Goal: Task Accomplishment & Management: Manage account settings

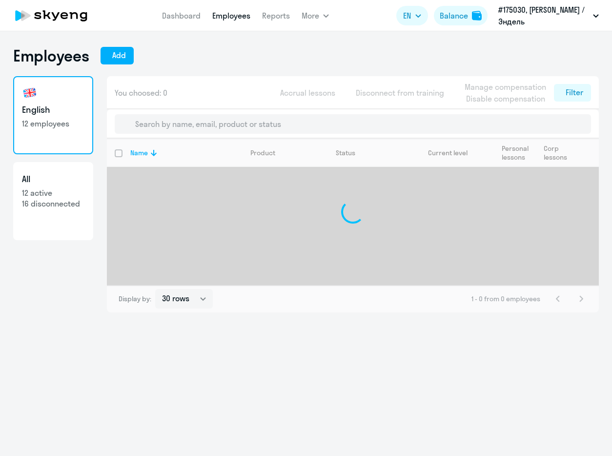
select select "30"
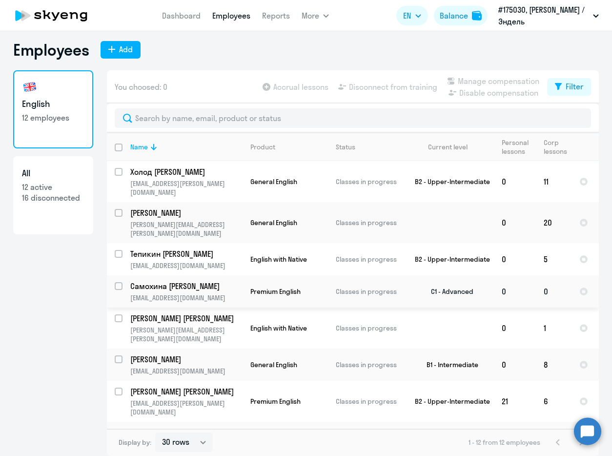
click at [115, 282] on input "select row 2161043" at bounding box center [125, 292] width 20 height 20
checkbox input "true"
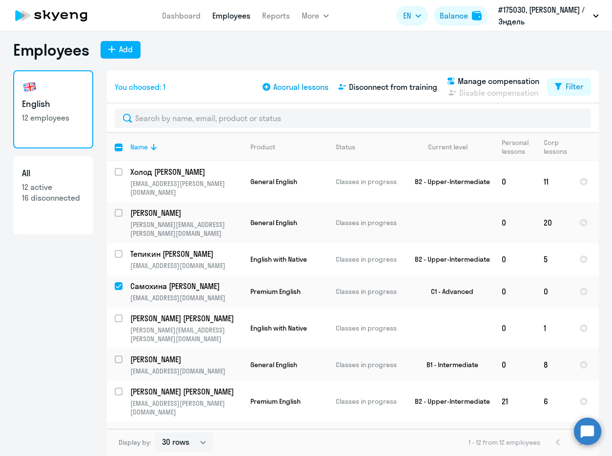
click at [288, 87] on span "Accrual lessons" at bounding box center [300, 87] width 55 height 12
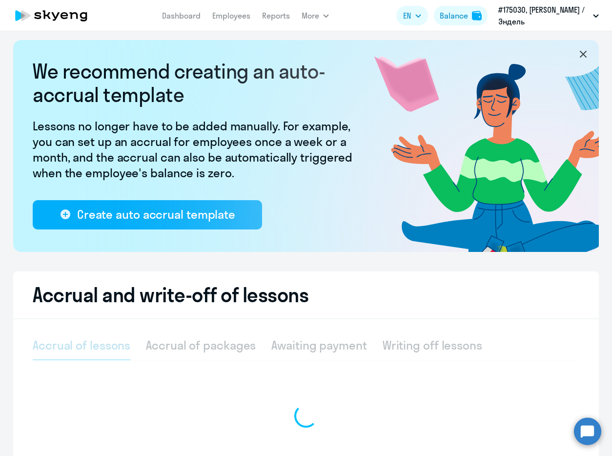
select select "10"
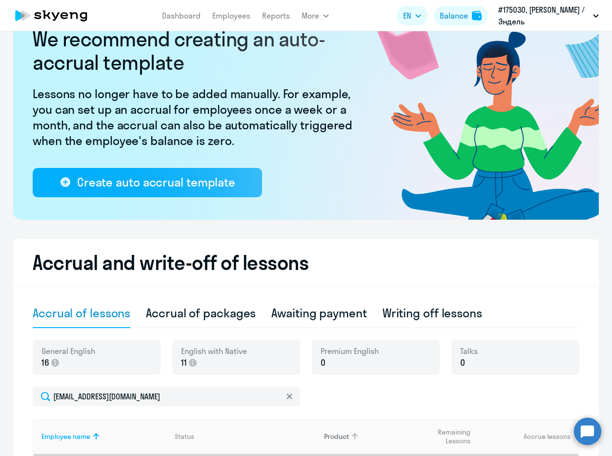
scroll to position [154, 0]
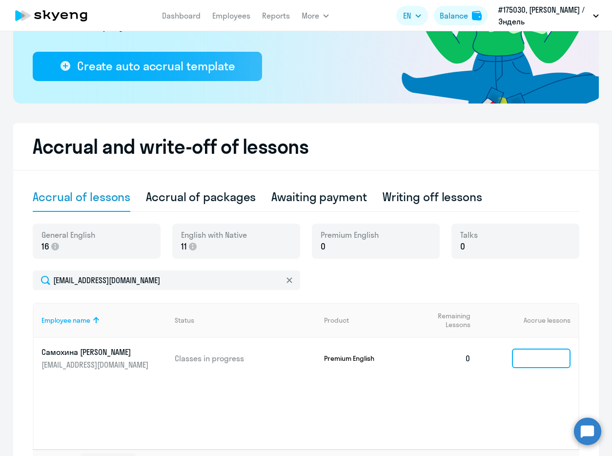
click at [537, 366] on input at bounding box center [541, 358] width 59 height 20
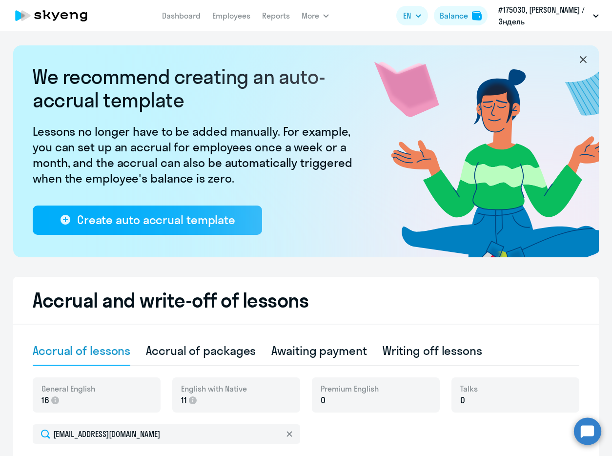
scroll to position [0, 0]
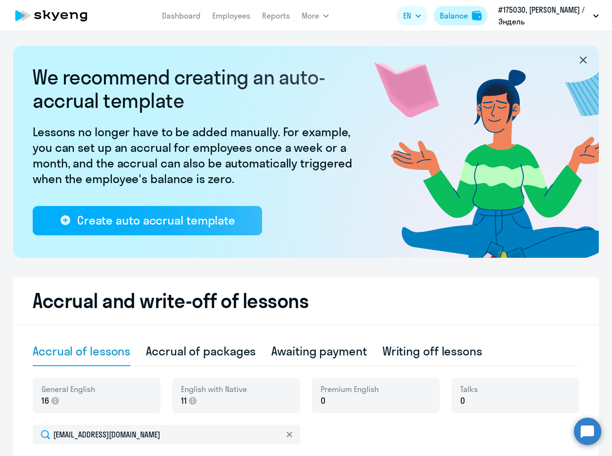
click at [468, 16] on div "Balance" at bounding box center [454, 16] width 28 height 12
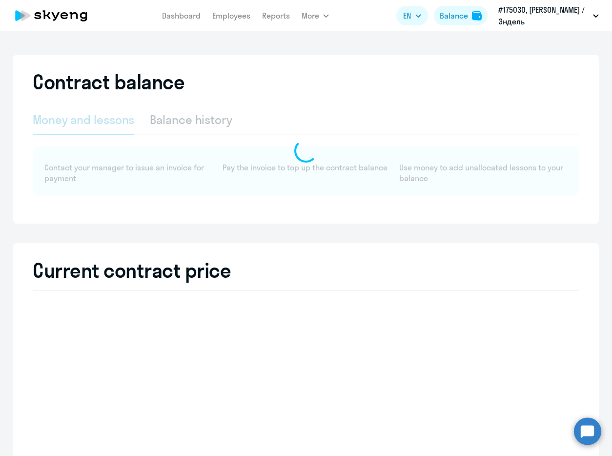
select select "english_adult_not_native_speaker"
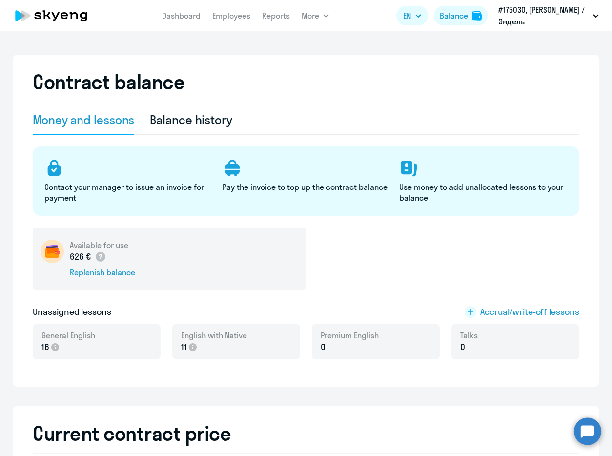
click at [335, 344] on p "0" at bounding box center [349, 346] width 58 height 13
click at [480, 313] on span "Accrual/write-off lessons" at bounding box center [529, 311] width 99 height 13
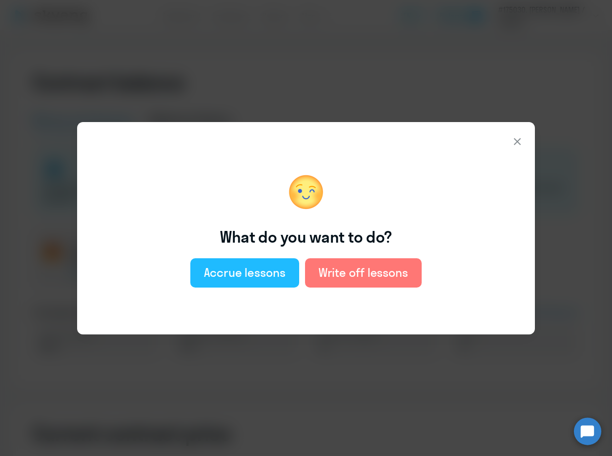
click at [269, 280] on button "Accrue lessons" at bounding box center [244, 272] width 109 height 29
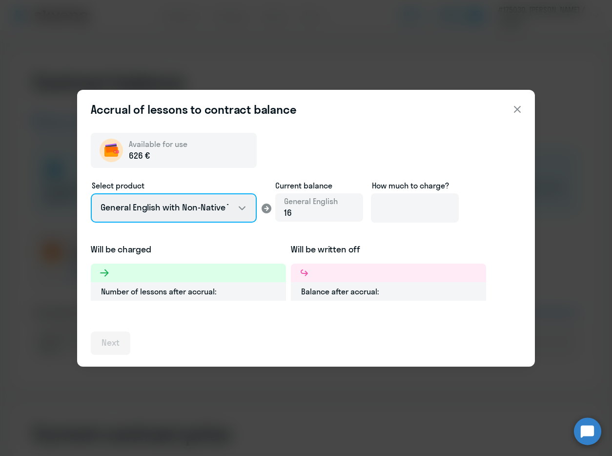
click at [237, 210] on select "General English with Non-Native Teacher General English with Native Teacher Pre…" at bounding box center [174, 207] width 166 height 29
select select "english_adult_not_native_speaker_premium"
click at [91, 193] on select "General English with Non-Native Teacher General English with Native Teacher Pre…" at bounding box center [174, 207] width 166 height 29
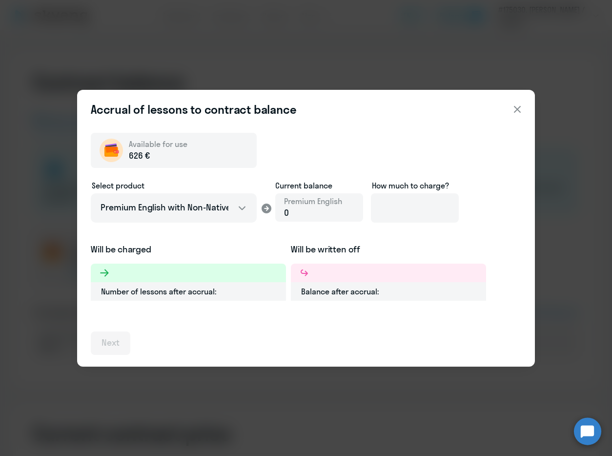
click at [333, 216] on div "0" at bounding box center [313, 212] width 58 height 13
click at [333, 210] on div "0" at bounding box center [313, 212] width 58 height 13
click at [315, 210] on div "0" at bounding box center [313, 212] width 58 height 13
click at [382, 210] on input at bounding box center [415, 207] width 88 height 29
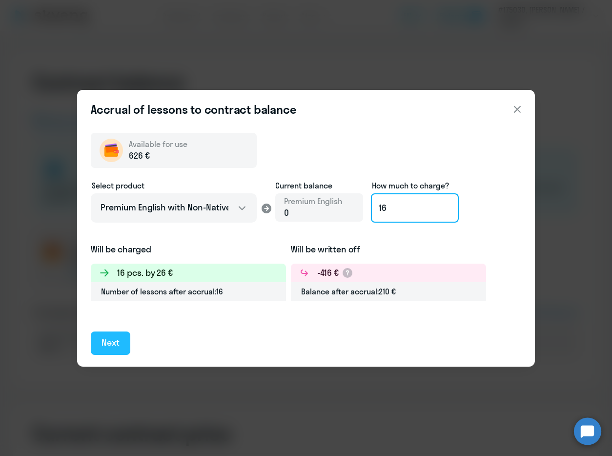
type input "16"
click at [119, 339] on div "Next" at bounding box center [110, 342] width 18 height 13
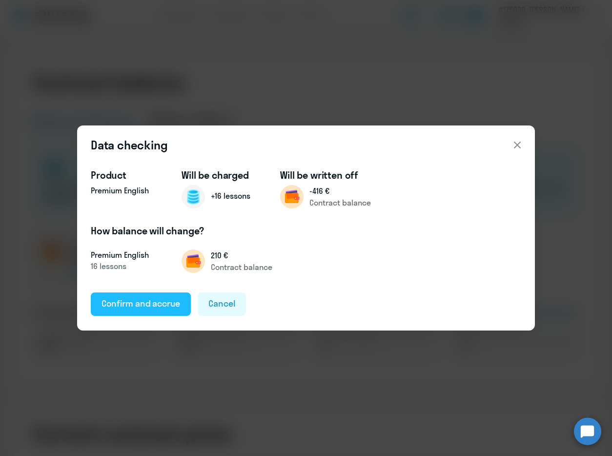
click at [134, 306] on div "Confirm and accrue" at bounding box center [140, 303] width 79 height 13
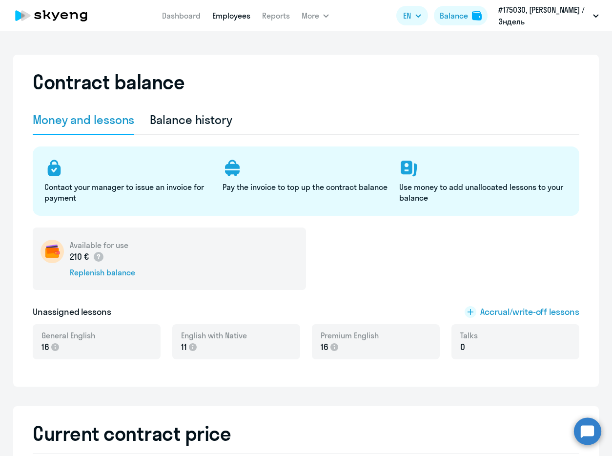
click at [231, 15] on link "Employees" at bounding box center [231, 16] width 38 height 10
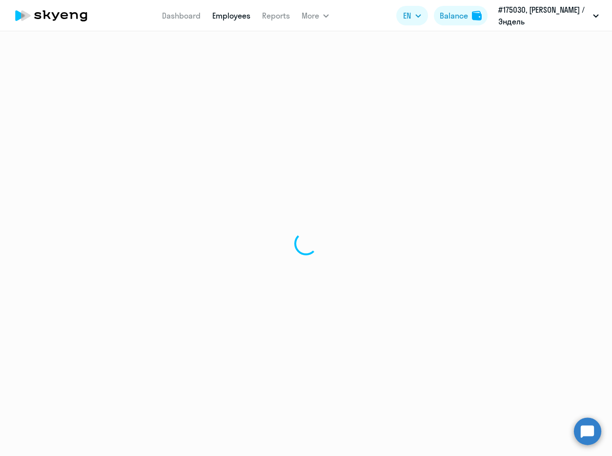
select select "30"
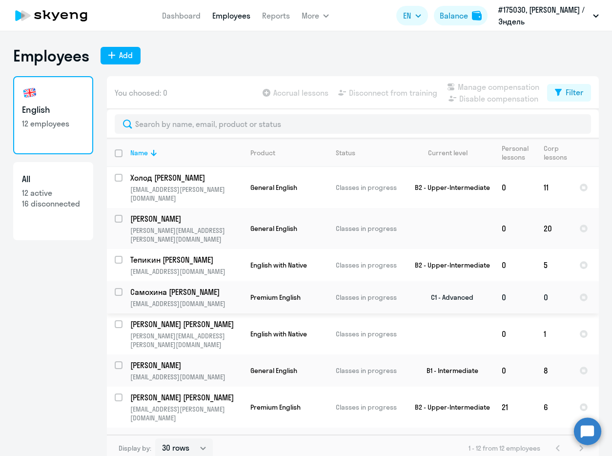
click at [115, 288] on input "select row 2161043" at bounding box center [125, 298] width 20 height 20
checkbox input "true"
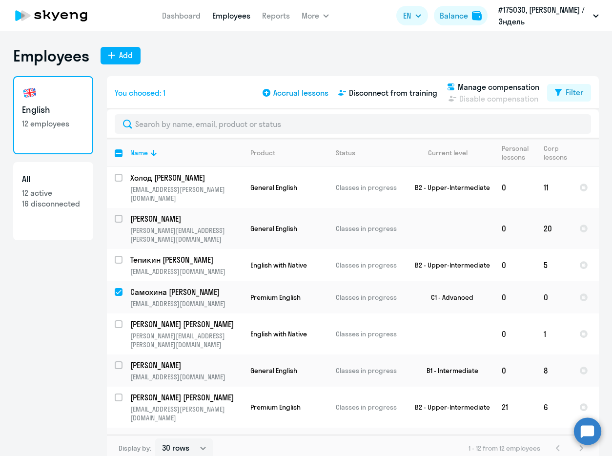
click at [299, 91] on span "Accrual lessons" at bounding box center [300, 93] width 55 height 12
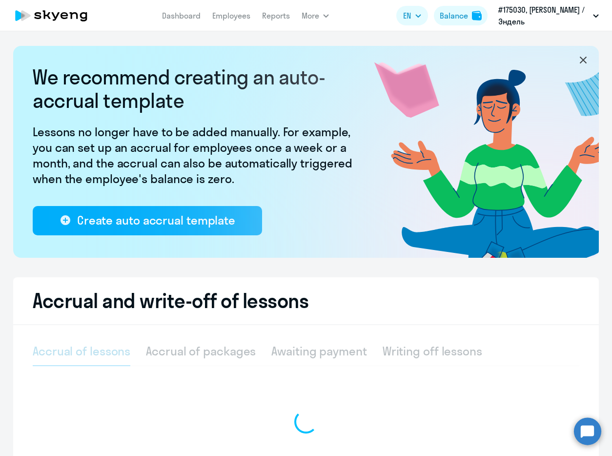
select select "10"
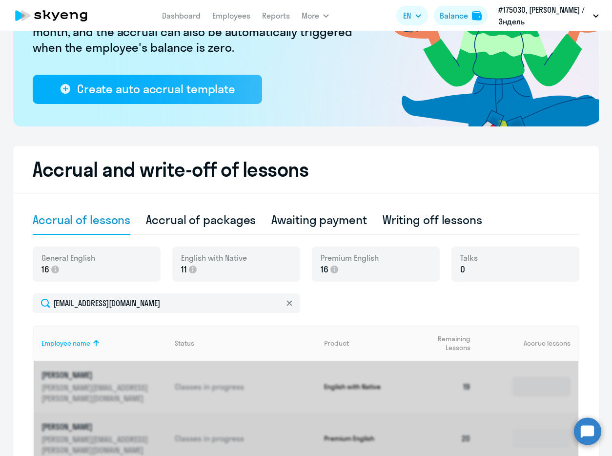
scroll to position [191, 0]
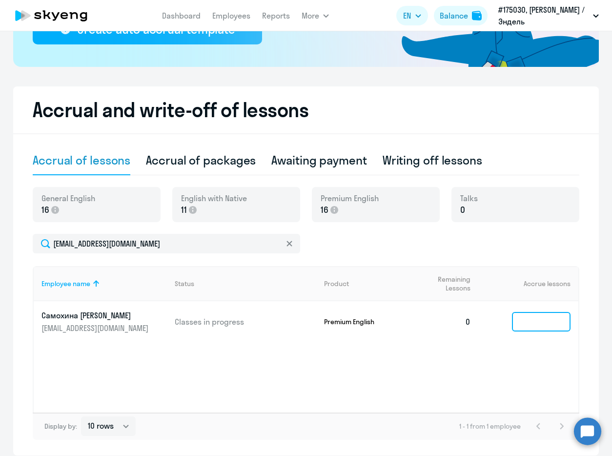
click at [519, 322] on input at bounding box center [541, 322] width 59 height 20
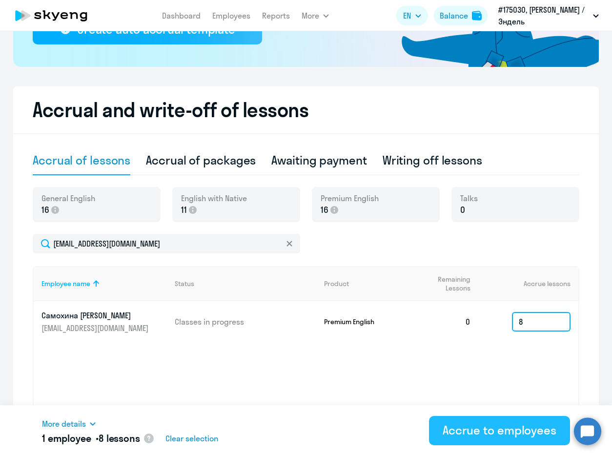
type input "8"
click at [516, 420] on button "Accrue to employees" at bounding box center [499, 430] width 141 height 29
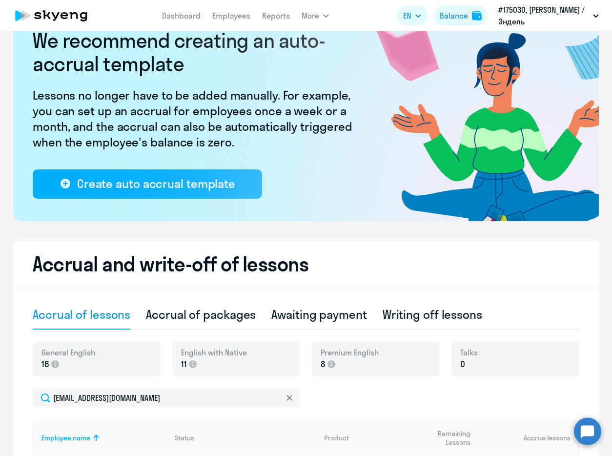
scroll to position [0, 0]
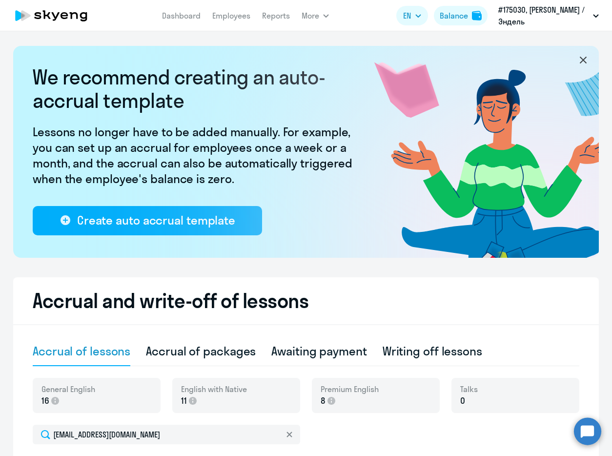
click at [231, 20] on app-menu-item-link "Employees" at bounding box center [231, 16] width 38 height 12
click at [231, 16] on link "Employees" at bounding box center [231, 16] width 38 height 10
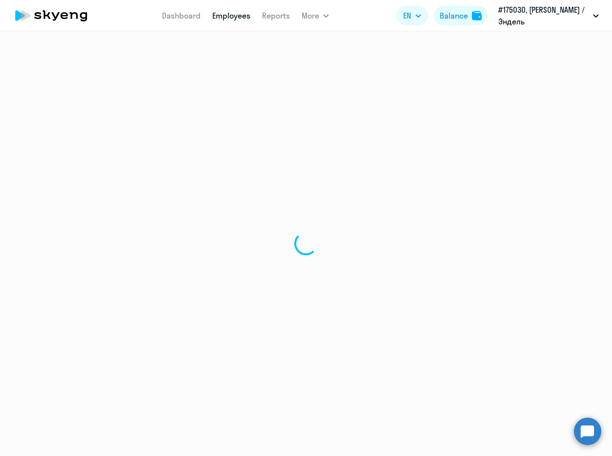
select select "30"
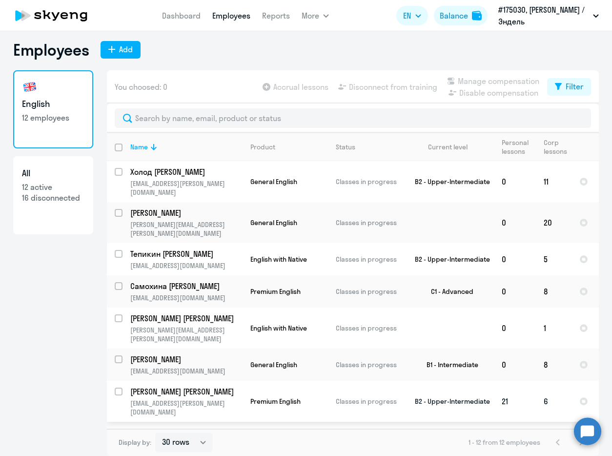
click at [115, 387] on input "select row 17950167" at bounding box center [125, 397] width 20 height 20
checkbox input "true"
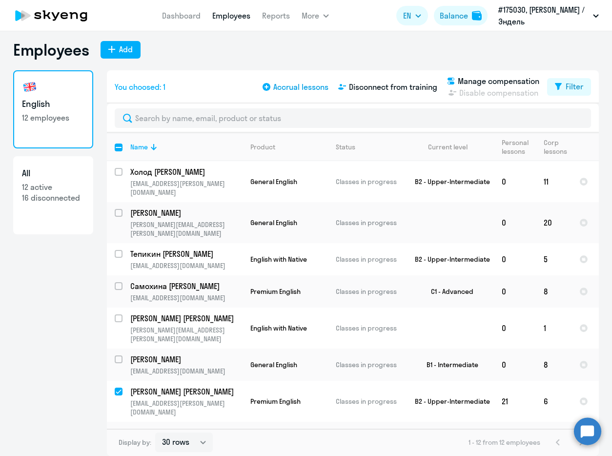
click at [297, 89] on span "Accrual lessons" at bounding box center [300, 87] width 55 height 12
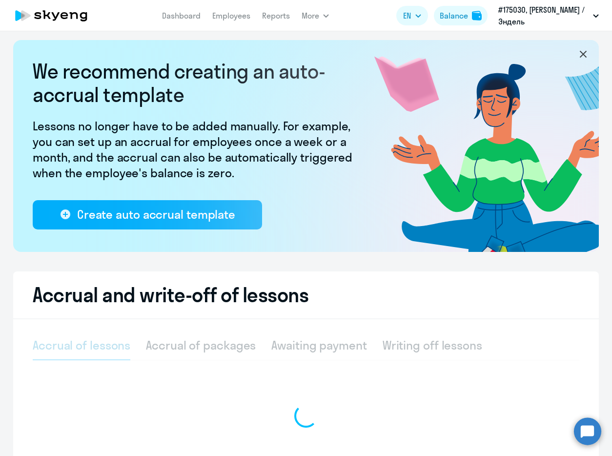
select select "10"
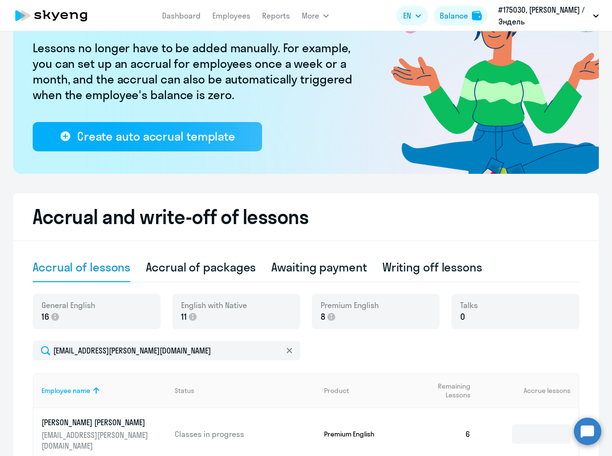
scroll to position [200, 0]
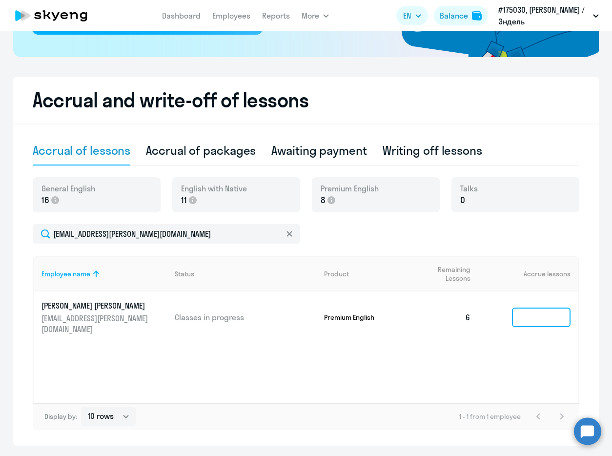
click at [528, 309] on input at bounding box center [541, 317] width 59 height 20
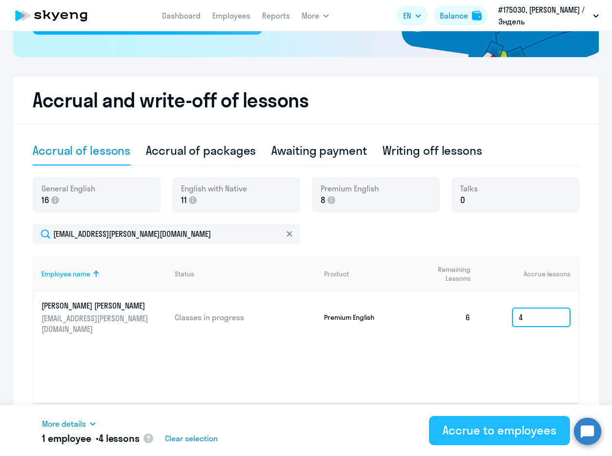
type input "4"
click at [494, 434] on div "Accrue to employees" at bounding box center [499, 430] width 114 height 16
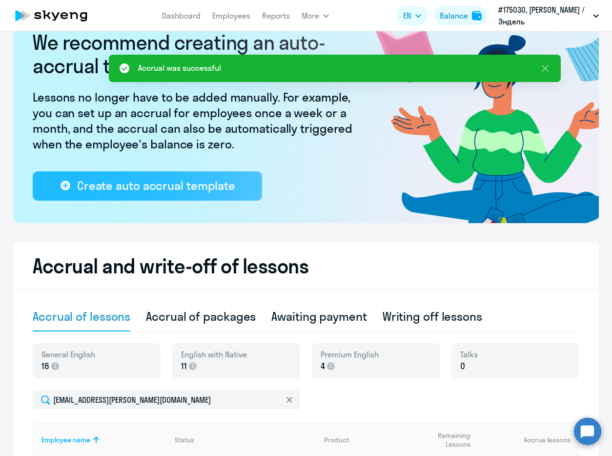
scroll to position [0, 0]
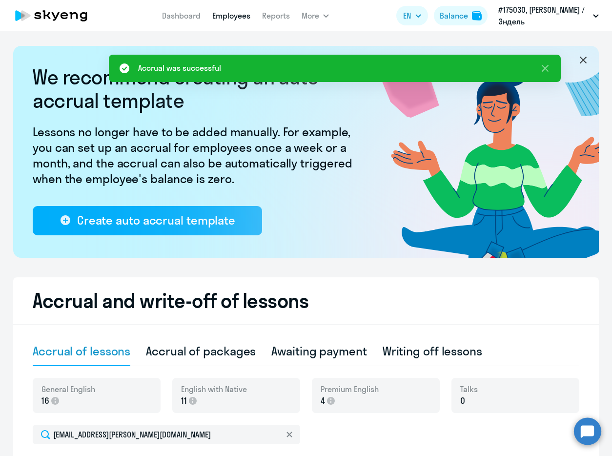
click at [226, 14] on link "Employees" at bounding box center [231, 16] width 38 height 10
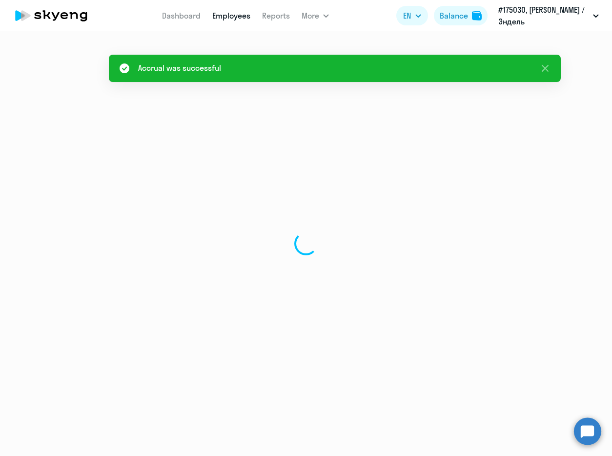
select select "30"
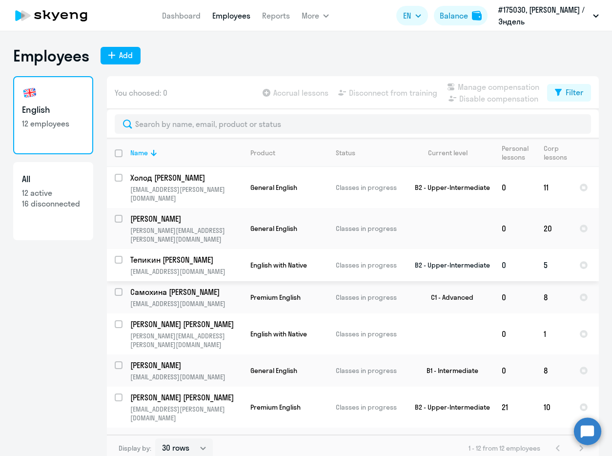
click at [519, 249] on td "0" at bounding box center [515, 265] width 42 height 32
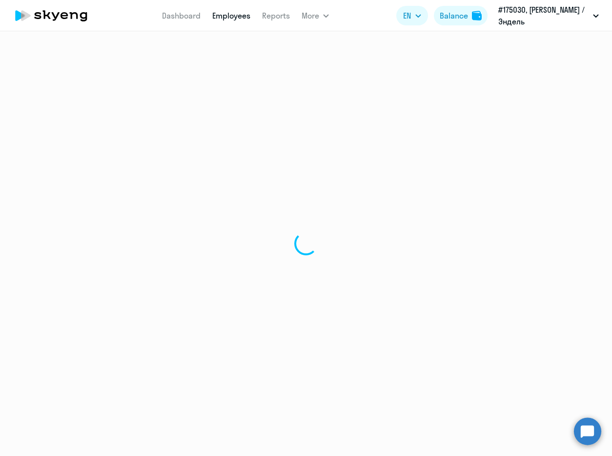
select select "english"
select select "30"
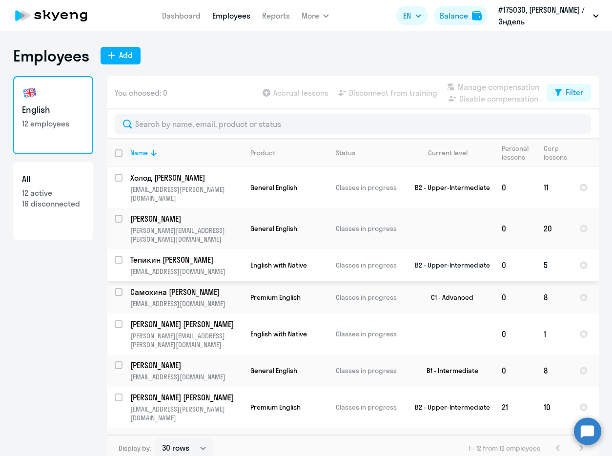
click at [115, 256] on input "select row 5705" at bounding box center [125, 266] width 20 height 20
checkbox input "true"
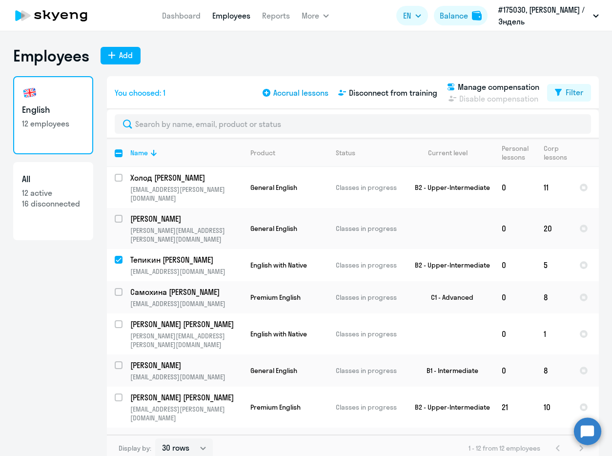
click at [274, 89] on span "Accrual lessons" at bounding box center [300, 93] width 55 height 12
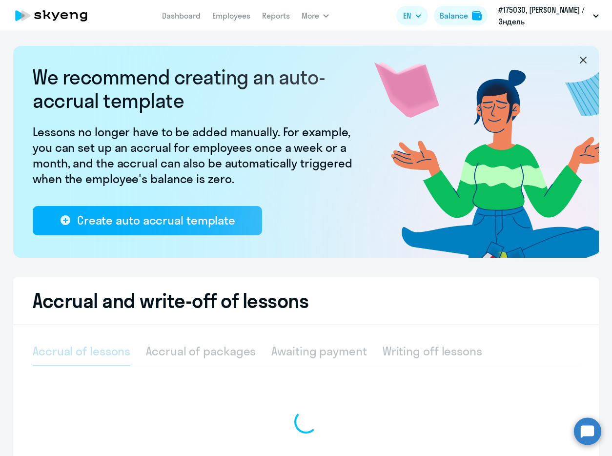
select select "10"
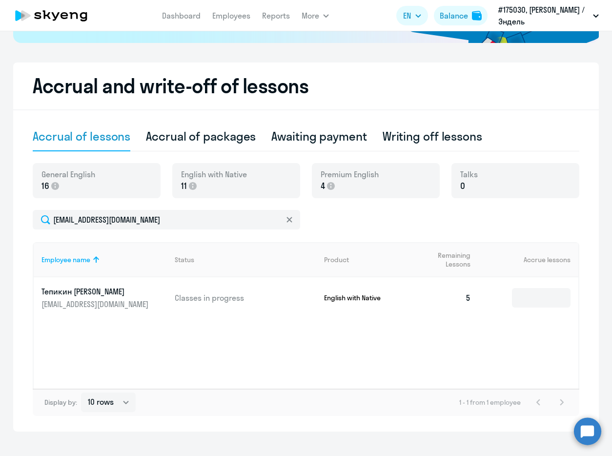
scroll to position [229, 0]
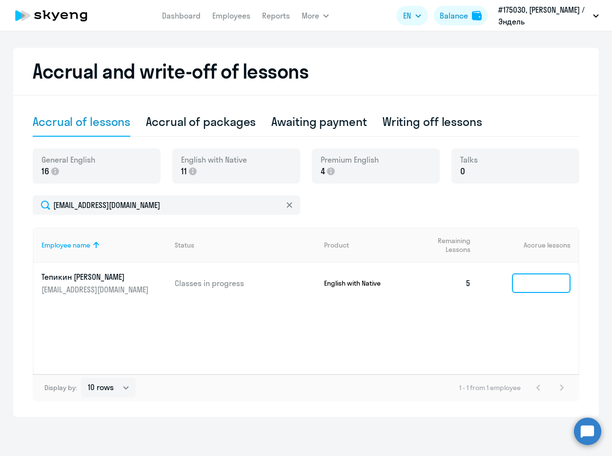
click at [521, 284] on input at bounding box center [541, 283] width 59 height 20
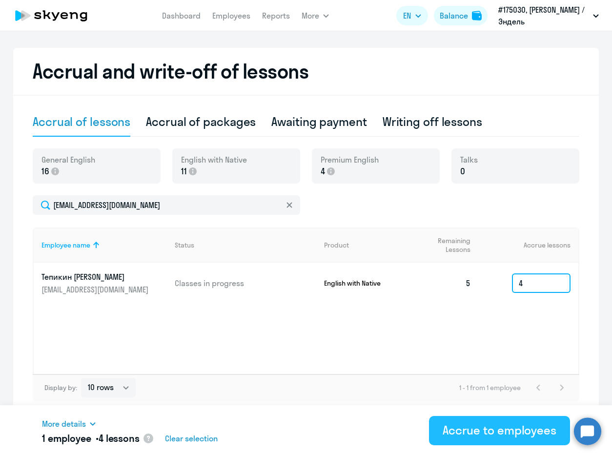
type input "4"
click at [463, 427] on div "Accrue to employees" at bounding box center [499, 430] width 114 height 16
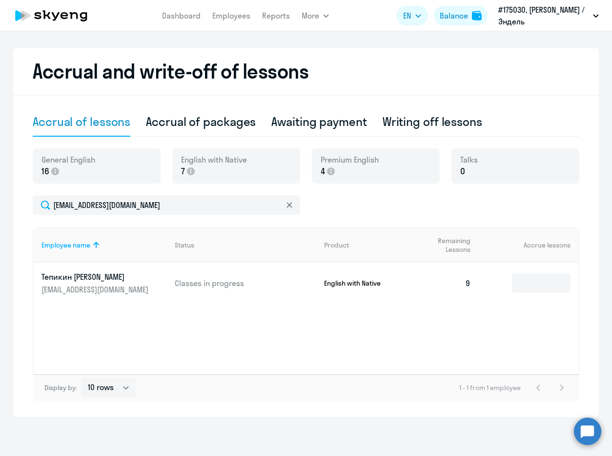
click at [180, 9] on nav "Dashboard Employees Reports" at bounding box center [226, 16] width 128 height 20
click at [182, 19] on link "Dashboard" at bounding box center [181, 16] width 39 height 10
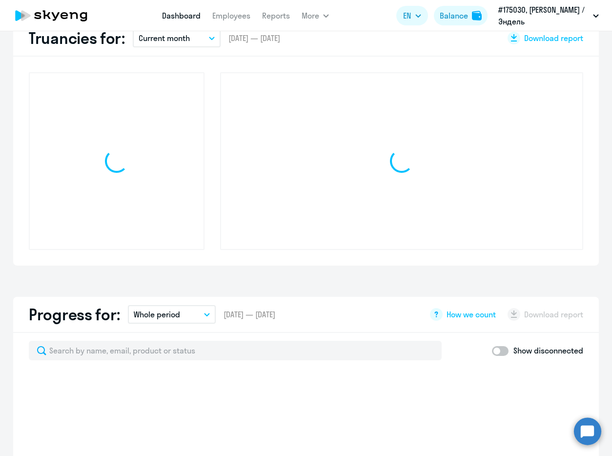
scroll to position [298, 0]
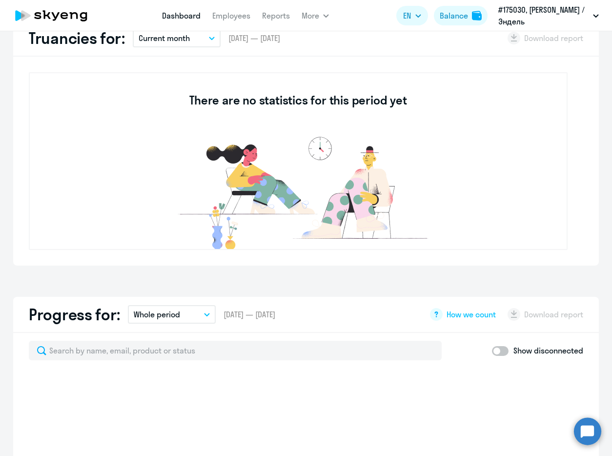
click at [234, 7] on nav "Dashboard Employees Reports" at bounding box center [226, 16] width 128 height 20
click at [233, 14] on link "Employees" at bounding box center [231, 16] width 38 height 10
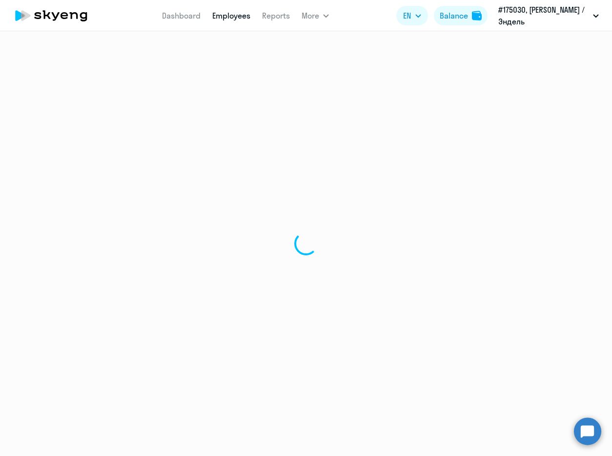
select select "30"
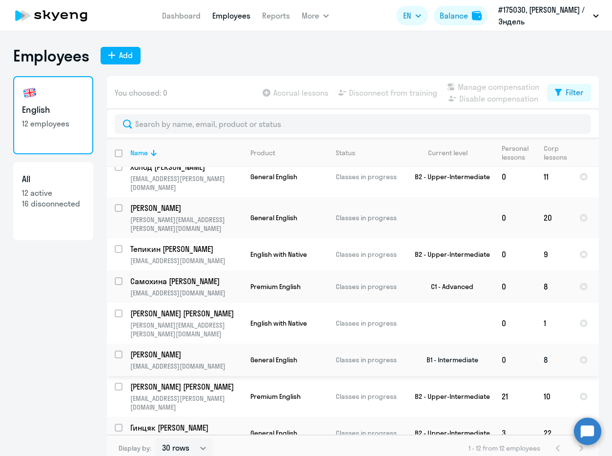
scroll to position [64, 0]
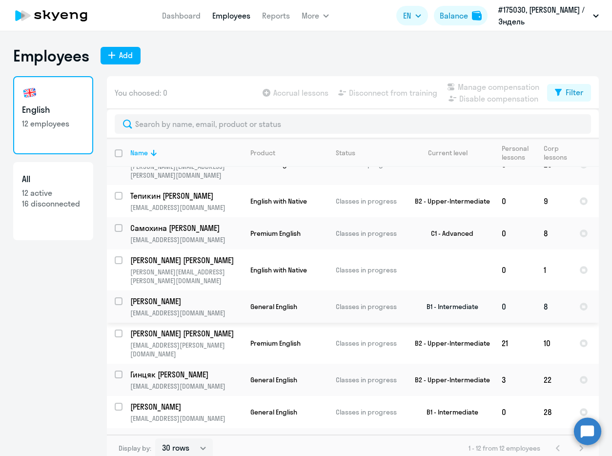
click at [511, 290] on td "0" at bounding box center [515, 306] width 42 height 32
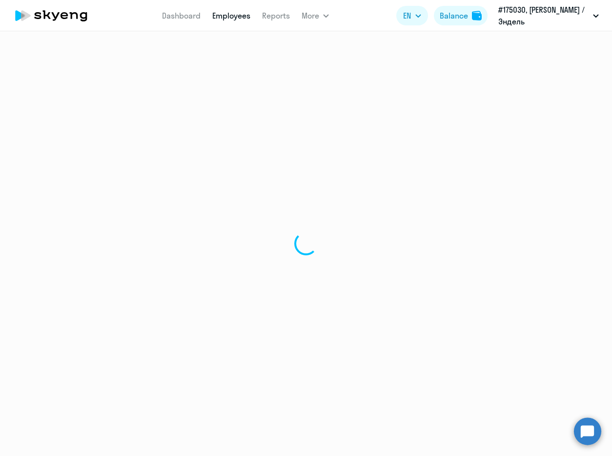
select select "english"
select select "30"
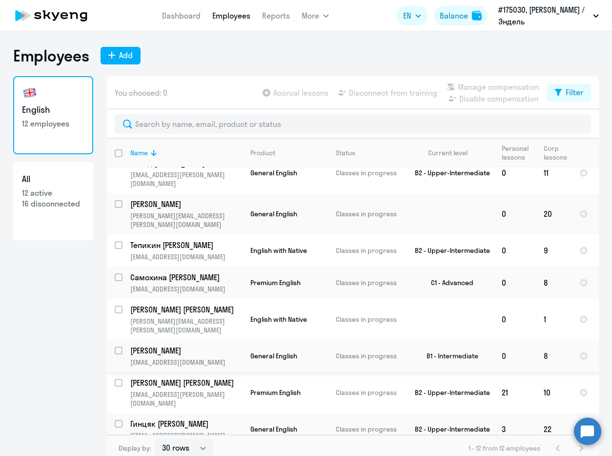
scroll to position [15, 0]
click at [115, 346] on input "select row 17950011" at bounding box center [125, 356] width 20 height 20
checkbox input "true"
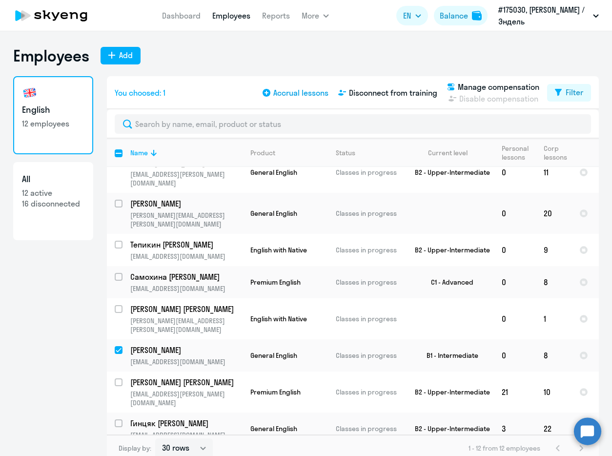
click at [300, 92] on span "Accrual lessons" at bounding box center [300, 93] width 55 height 12
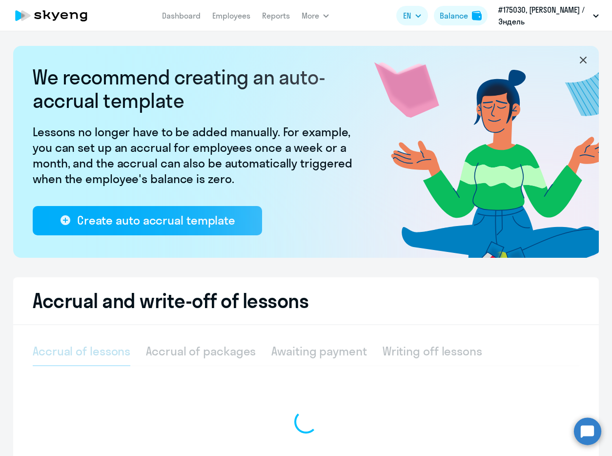
select select "10"
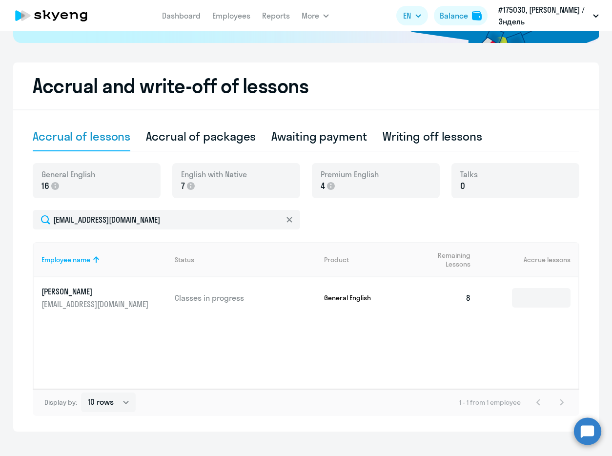
scroll to position [229, 0]
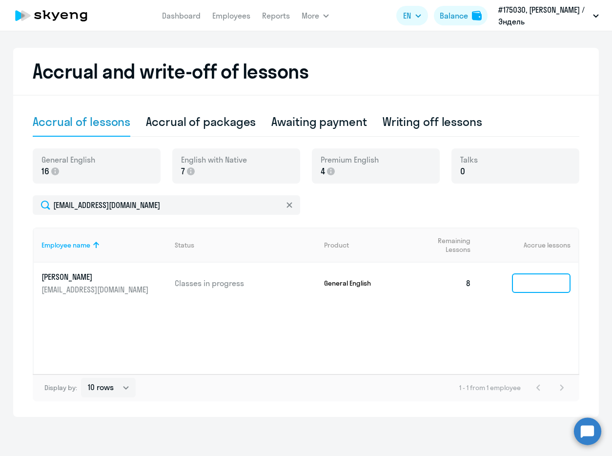
click at [533, 285] on input at bounding box center [541, 283] width 59 height 20
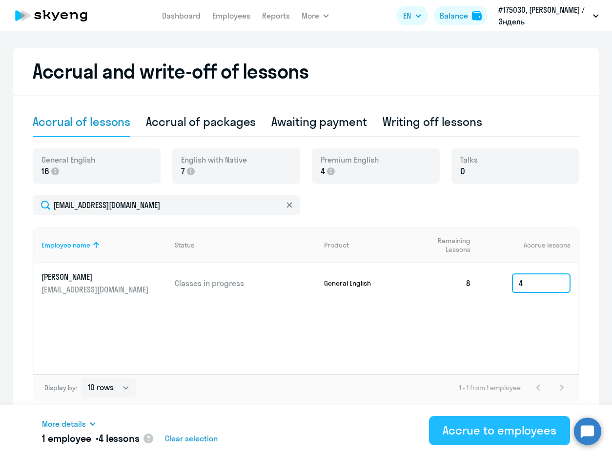
type input "4"
click at [507, 428] on div "Accrue to employees" at bounding box center [499, 430] width 114 height 16
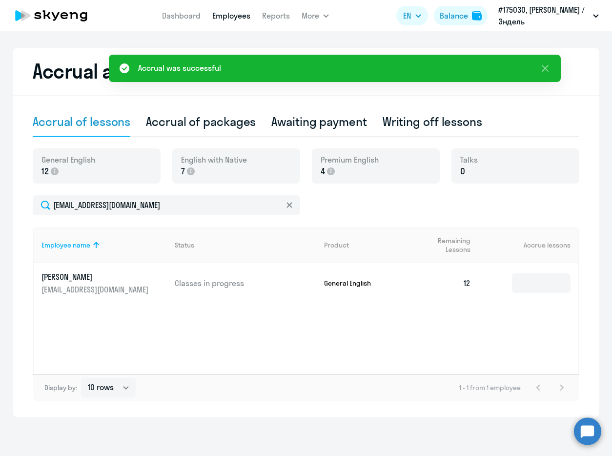
click at [228, 18] on link "Employees" at bounding box center [231, 16] width 38 height 10
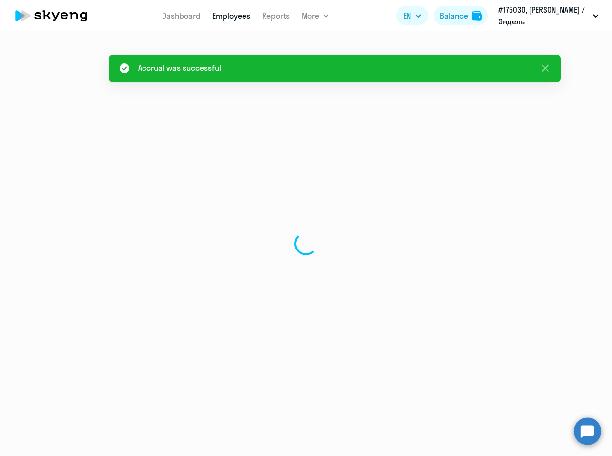
select select "30"
